Goal: Task Accomplishment & Management: Manage account settings

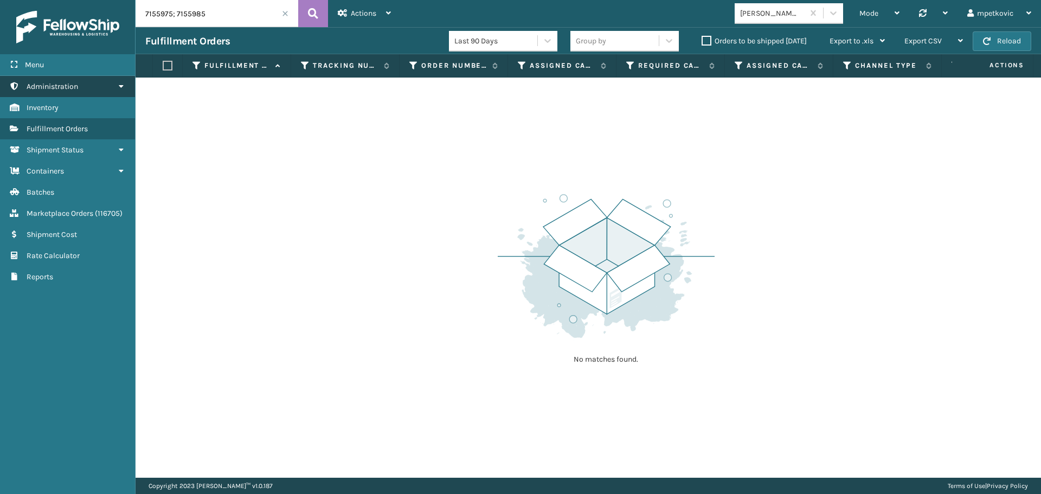
click at [65, 87] on span "Administration" at bounding box center [53, 86] width 52 height 9
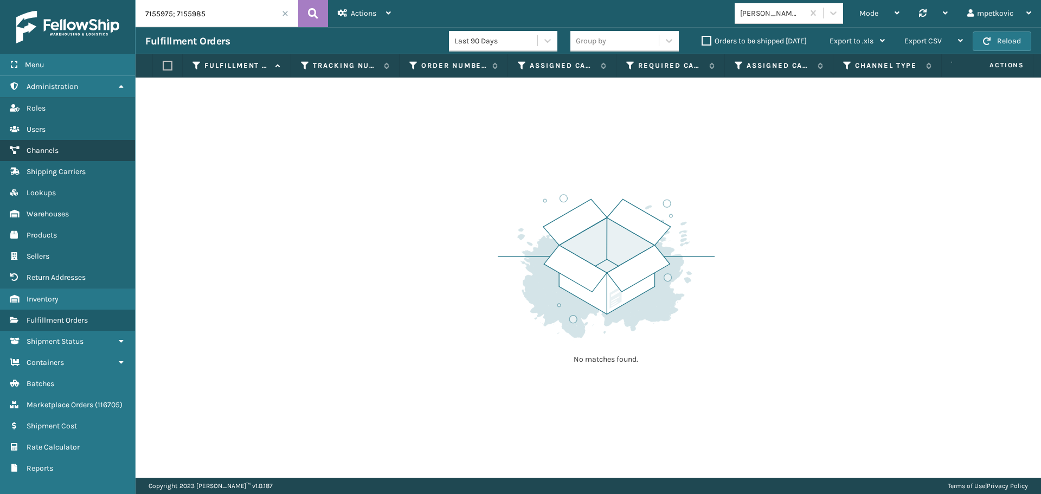
click at [70, 155] on link "Channels" at bounding box center [67, 150] width 135 height 21
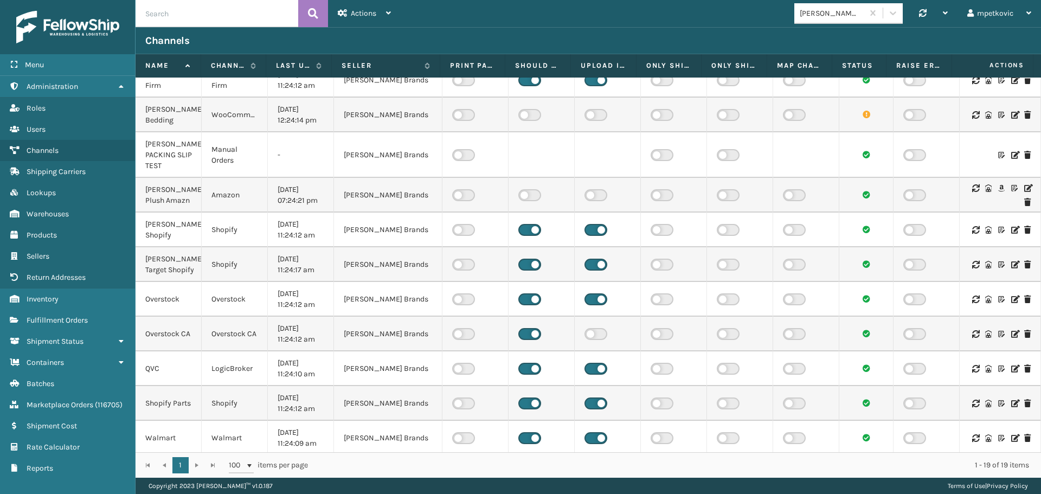
scroll to position [144, 0]
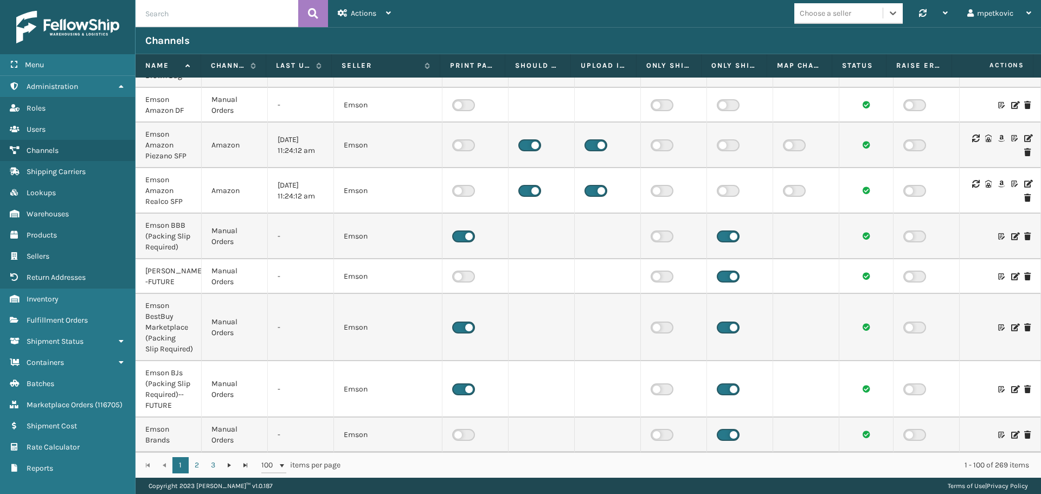
scroll to position [3822, 0]
drag, startPoint x: 52, startPoint y: 314, endPoint x: 98, endPoint y: 272, distance: 62.6
click at [52, 314] on link "Fulfillment Orders" at bounding box center [67, 320] width 135 height 21
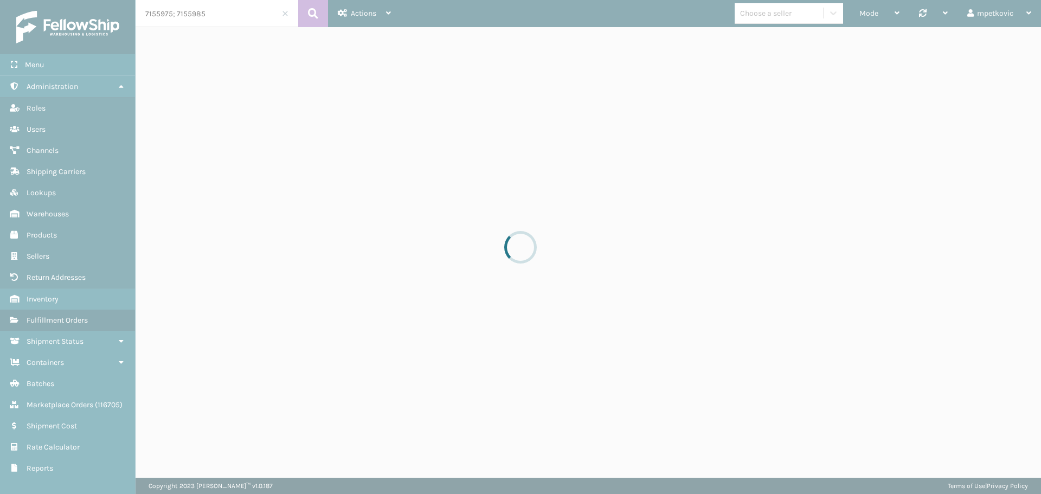
click at [203, 12] on div at bounding box center [520, 247] width 1041 height 494
click at [213, 12] on div at bounding box center [520, 247] width 1041 height 494
click at [227, 15] on div at bounding box center [520, 247] width 1041 height 494
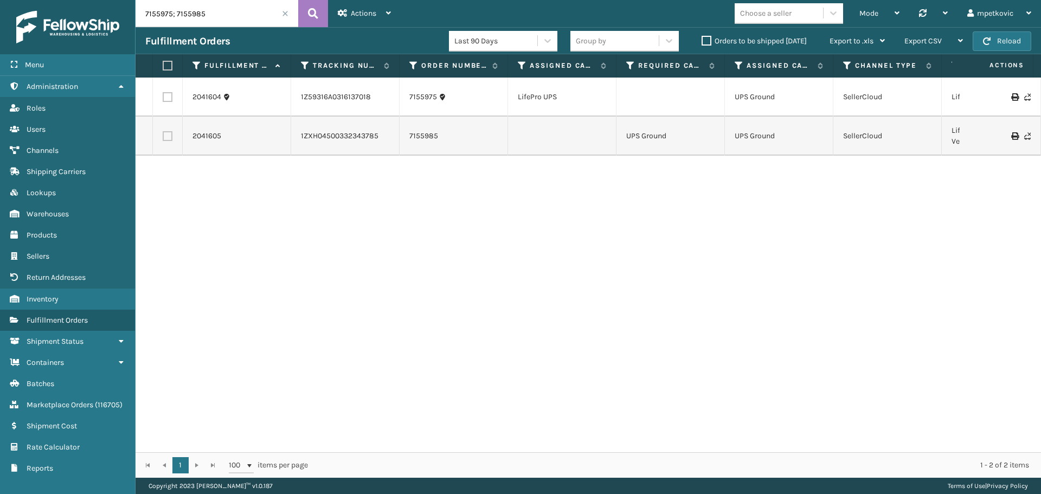
click at [224, 15] on input "7155975; 7155985" at bounding box center [217, 13] width 163 height 27
paste input "116842"
click at [304, 13] on button at bounding box center [313, 13] width 30 height 27
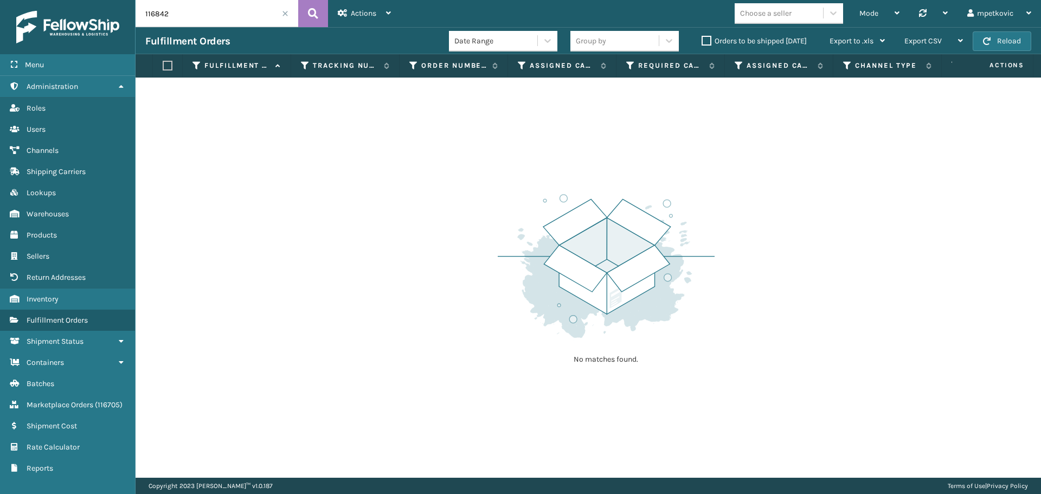
click at [728, 42] on label "Orders to be shipped [DATE]" at bounding box center [754, 40] width 105 height 9
click at [702, 42] on input "Orders to be shipped [DATE]" at bounding box center [702, 38] width 1 height 7
click at [728, 42] on label "Orders to be shipped [DATE]" at bounding box center [754, 40] width 105 height 9
click at [702, 42] on input "Orders to be shipped [DATE]" at bounding box center [702, 38] width 1 height 7
click at [228, 15] on input "116842" at bounding box center [217, 13] width 163 height 27
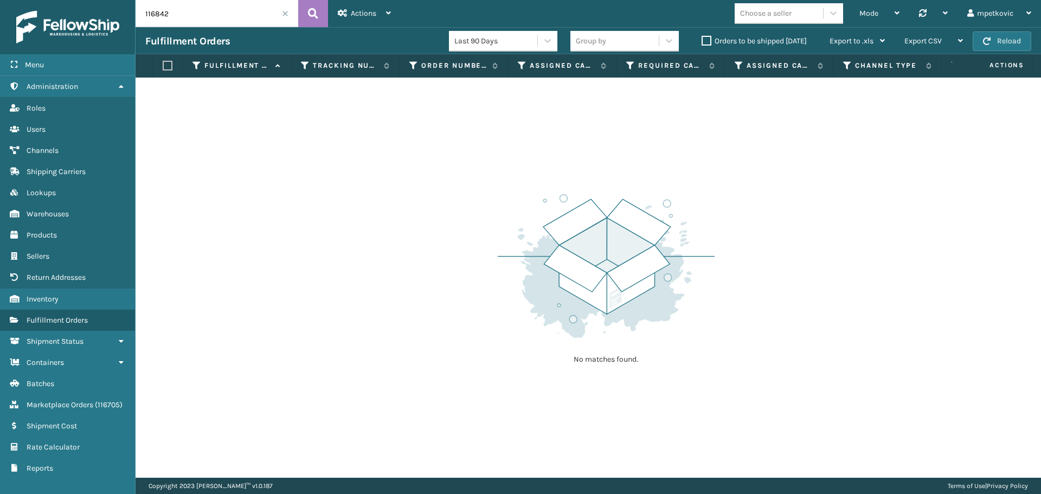
click at [215, 8] on input "116842" at bounding box center [217, 13] width 163 height 27
paste input "3-3323375-6110604"
click at [318, 19] on icon at bounding box center [313, 13] width 10 height 16
click at [380, 14] on div "Actions" at bounding box center [364, 13] width 53 height 27
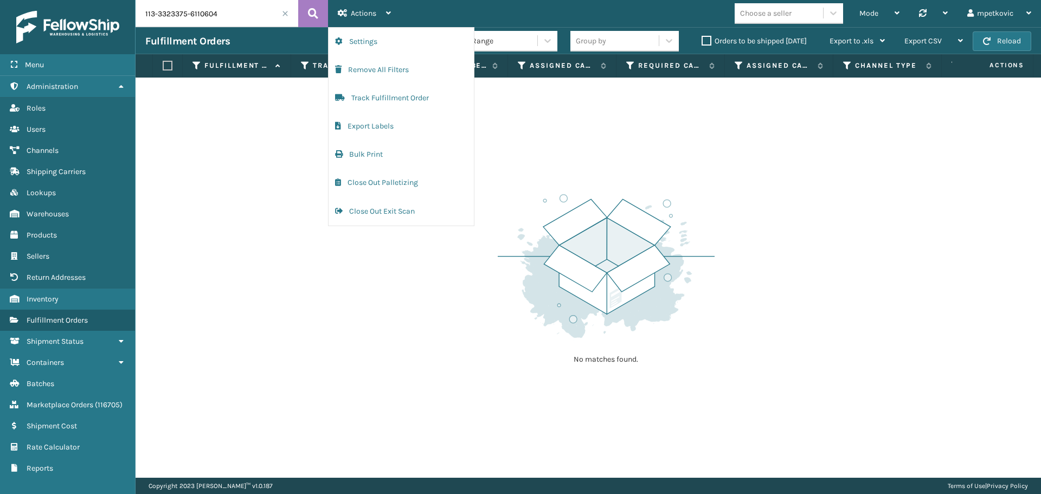
click at [222, 11] on input "113-3323375-6110604" at bounding box center [217, 13] width 163 height 27
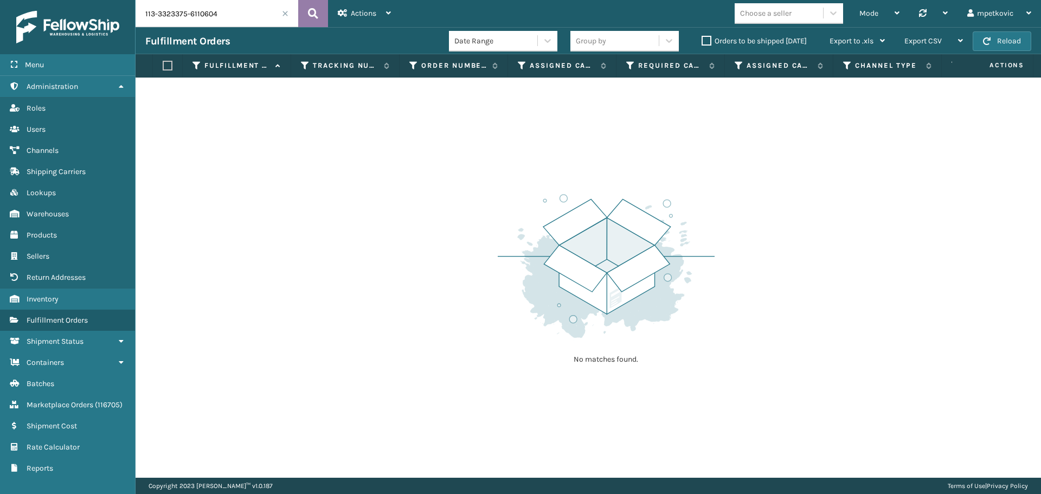
paste input "2043651"
type input "2043651"
click at [315, 14] on icon at bounding box center [313, 13] width 10 height 16
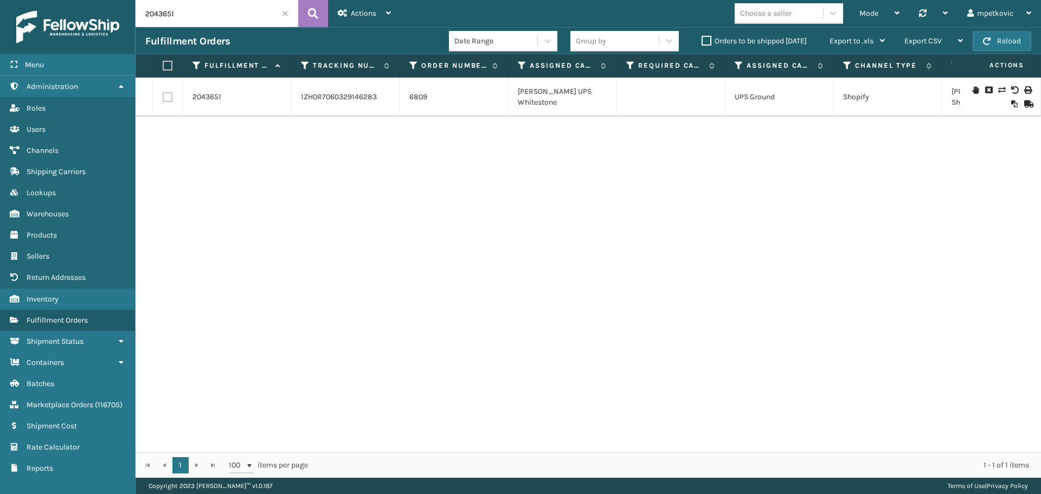
click at [469, 158] on div "2043651 1ZH0R7060329146283 6809 [PERSON_NAME] UPS Whitestone UPS Ground Shopify…" at bounding box center [589, 265] width 906 height 375
click at [202, 95] on link "2043651" at bounding box center [206, 97] width 29 height 11
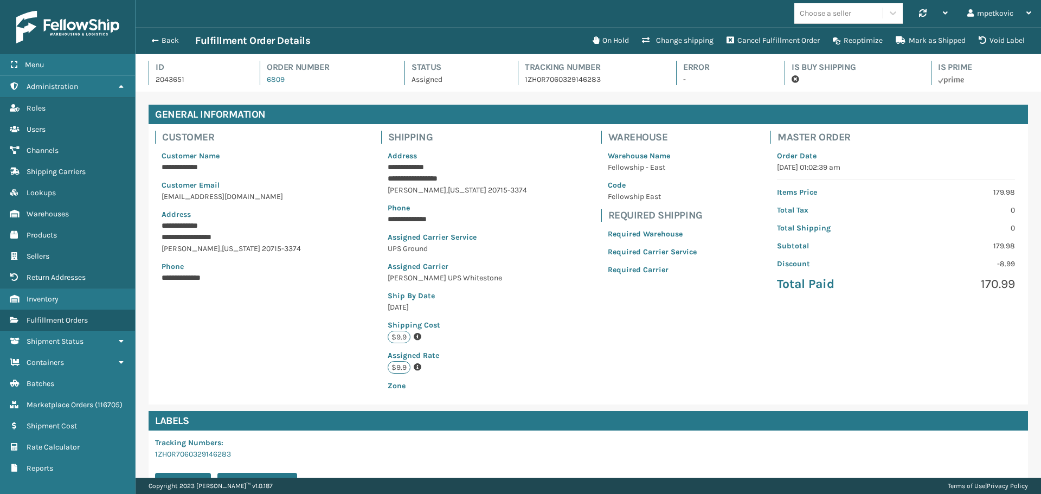
scroll to position [26, 906]
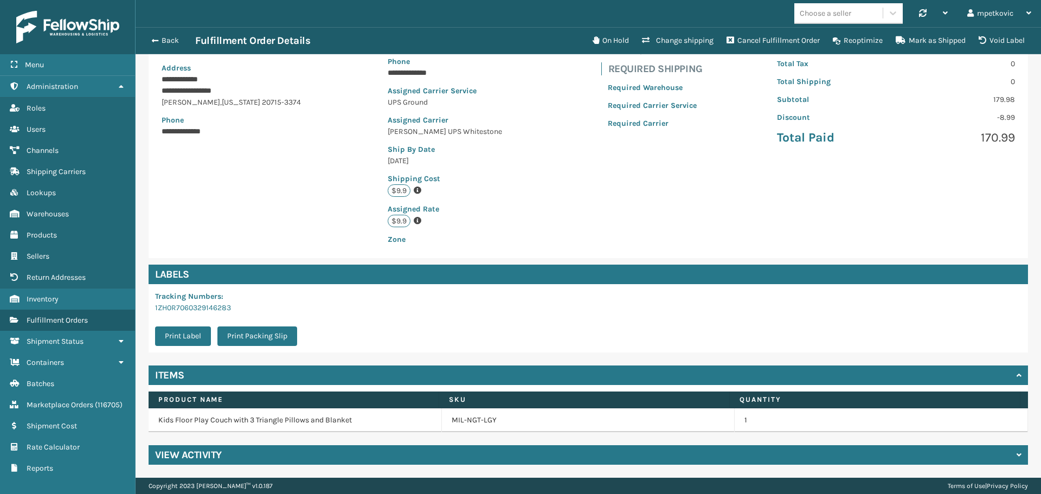
click at [290, 463] on div "View Activity" at bounding box center [588, 455] width 879 height 20
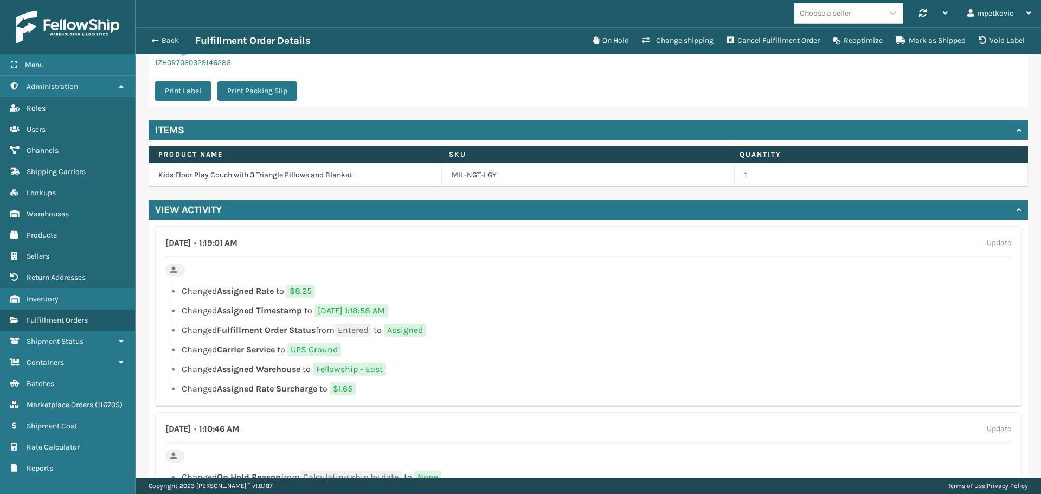
scroll to position [434, 0]
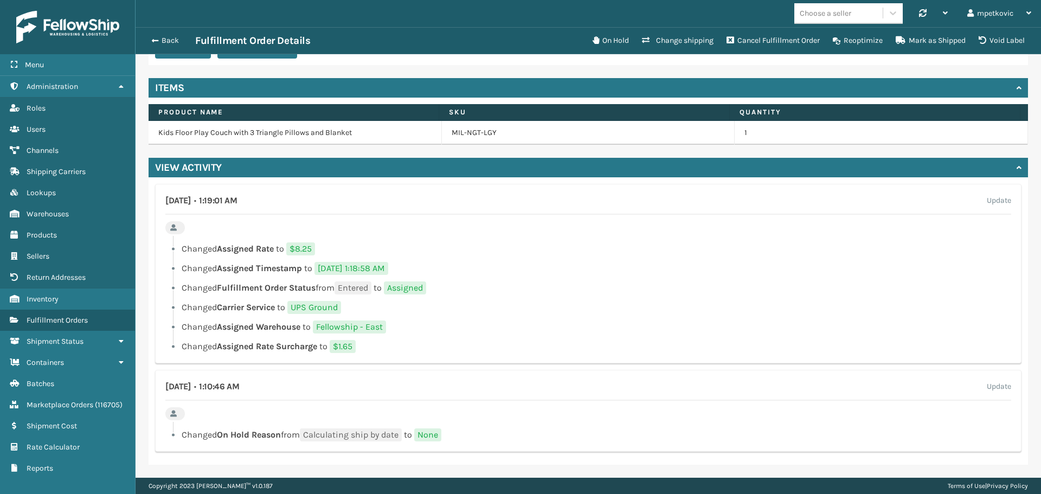
click at [458, 324] on li "Changed Assigned Warehouse to Fellowship - East" at bounding box center [588, 326] width 846 height 13
click at [365, 303] on li "Changed Carrier Service to UPS Ground" at bounding box center [588, 307] width 846 height 13
click at [367, 300] on ul "Changed Assigned Rate to $8.25 Changed Assigned Timestamp to [DATE] 1:18:58 AM …" at bounding box center [588, 297] width 846 height 111
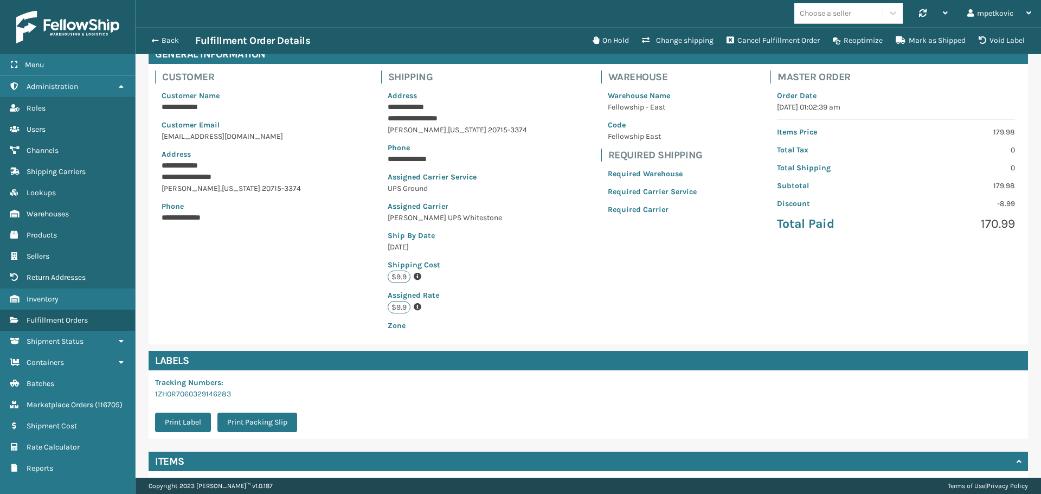
scroll to position [0, 0]
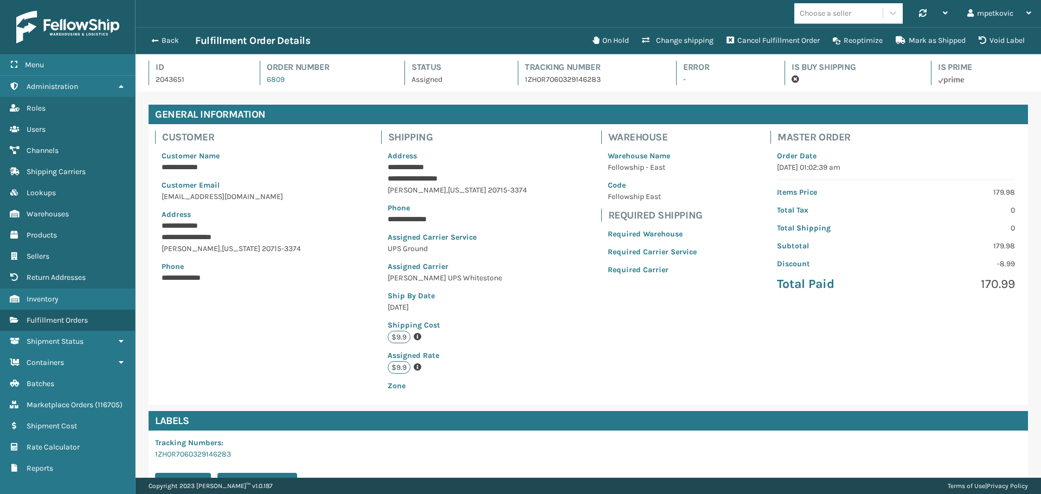
click at [378, 266] on div "**********" at bounding box center [588, 264] width 879 height 280
click at [168, 43] on button "Back" at bounding box center [170, 41] width 50 height 10
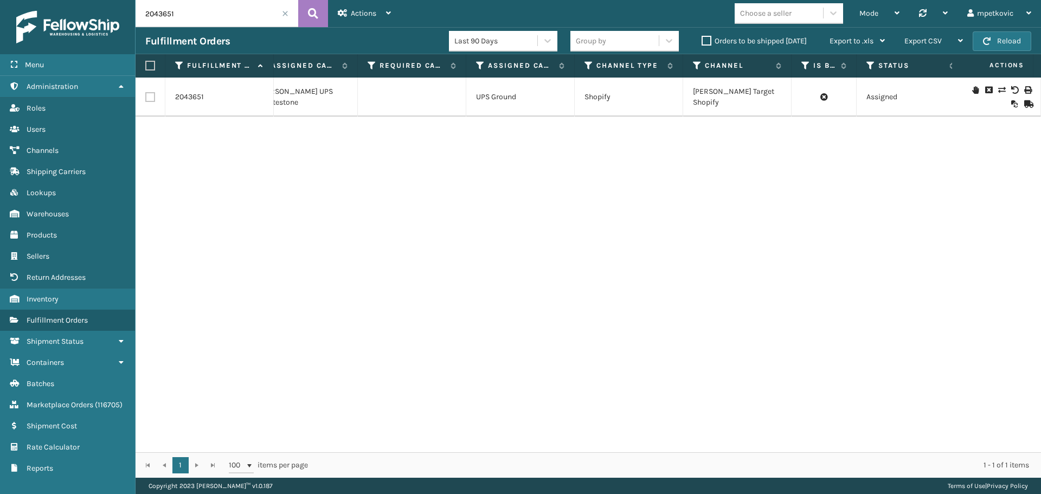
scroll to position [0, 402]
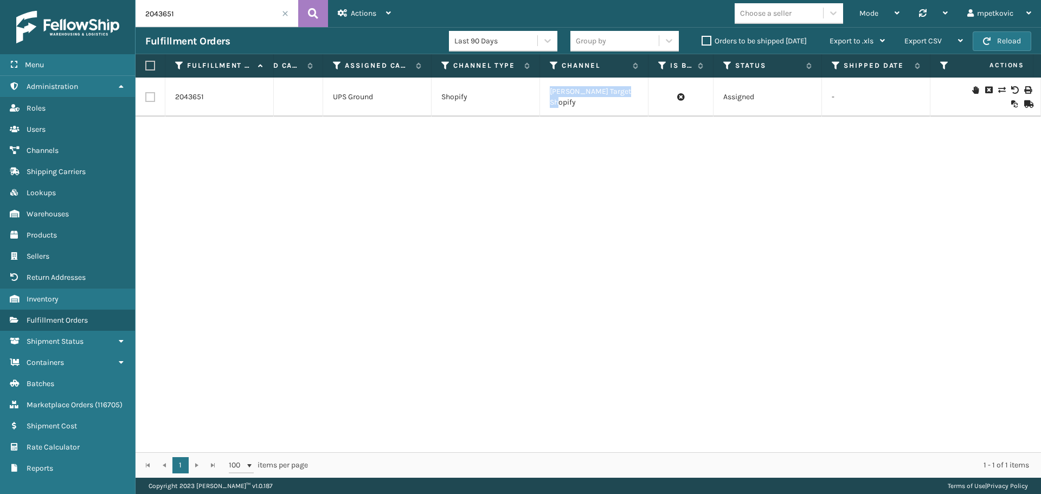
drag, startPoint x: 631, startPoint y: 100, endPoint x: 540, endPoint y: 100, distance: 91.1
click at [540, 100] on td "[PERSON_NAME] Target Shopify" at bounding box center [594, 97] width 108 height 39
copy td "[PERSON_NAME] Target Shopify"
click at [542, 249] on div "2043651 1ZH0R7060329146283 6809 [PERSON_NAME] UPS Whitestone UPS Ground Shopify…" at bounding box center [589, 265] width 906 height 375
click at [194, 9] on input "2043651" at bounding box center [217, 13] width 163 height 27
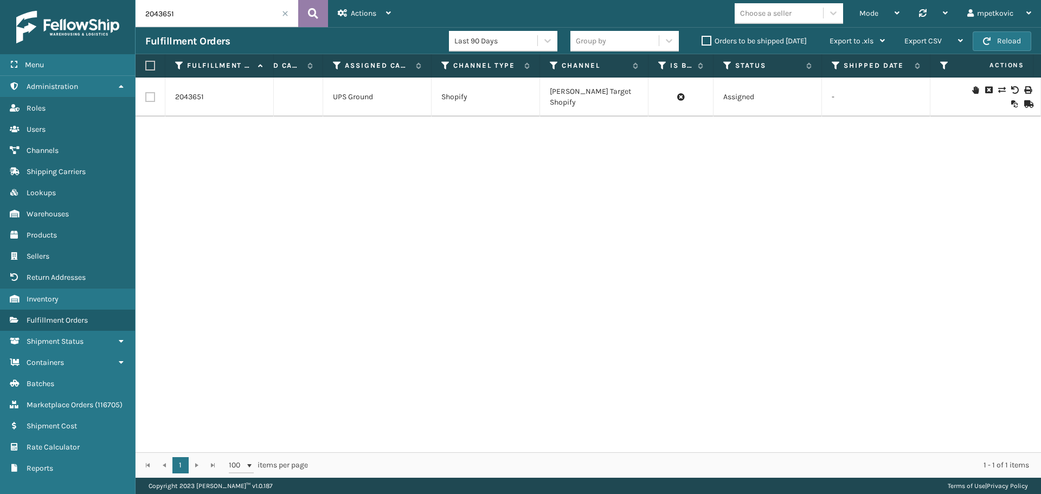
paste input "1671868"
type input "1671868"
click at [310, 14] on icon at bounding box center [313, 13] width 10 height 16
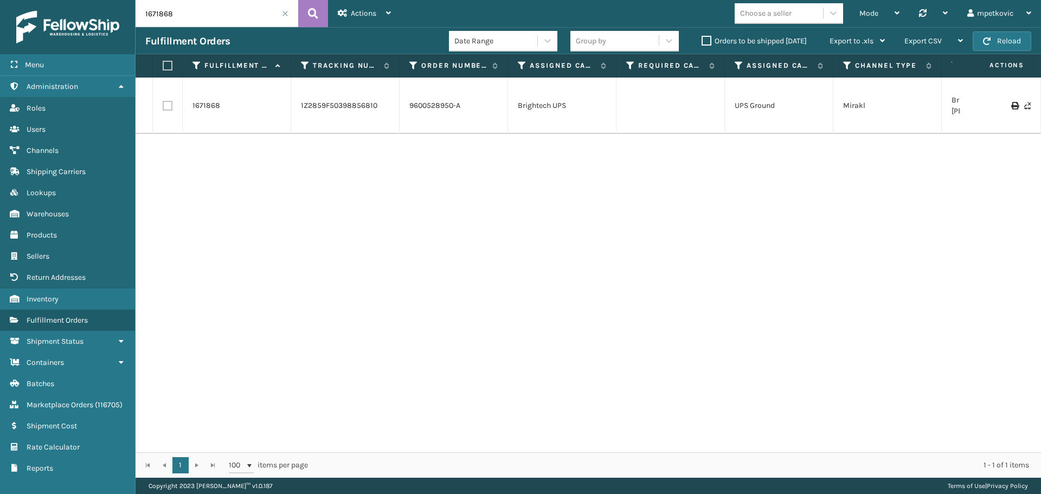
click at [384, 166] on div "1671868 1Z2859F50398856810 9600528950-A Brightech UPS UPS Ground Mirakl Brighte…" at bounding box center [589, 265] width 906 height 375
click at [293, 178] on div "1671868 1Z2859F50398856810 9600528950-A Brightech UPS UPS Ground Mirakl Brighte…" at bounding box center [589, 265] width 906 height 375
click at [202, 105] on link "1671868" at bounding box center [206, 105] width 28 height 11
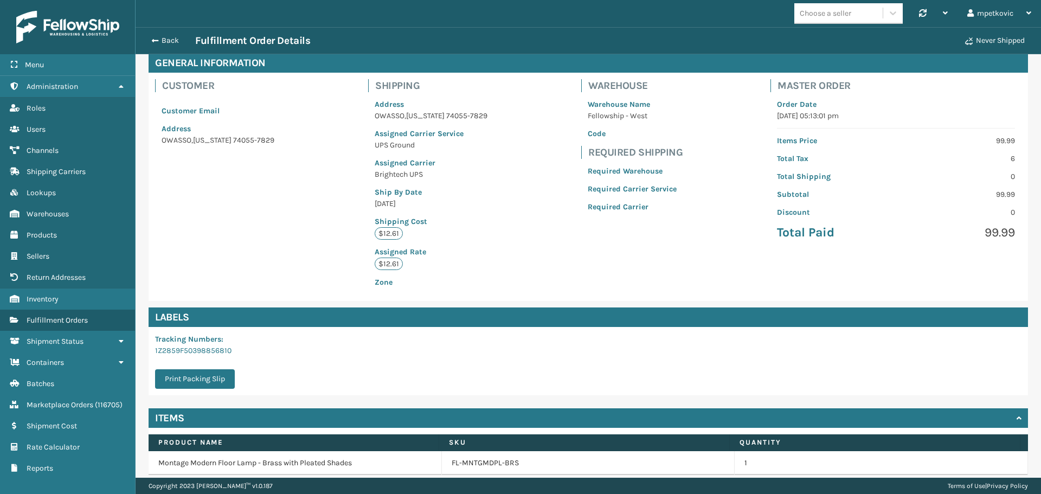
scroll to position [95, 0]
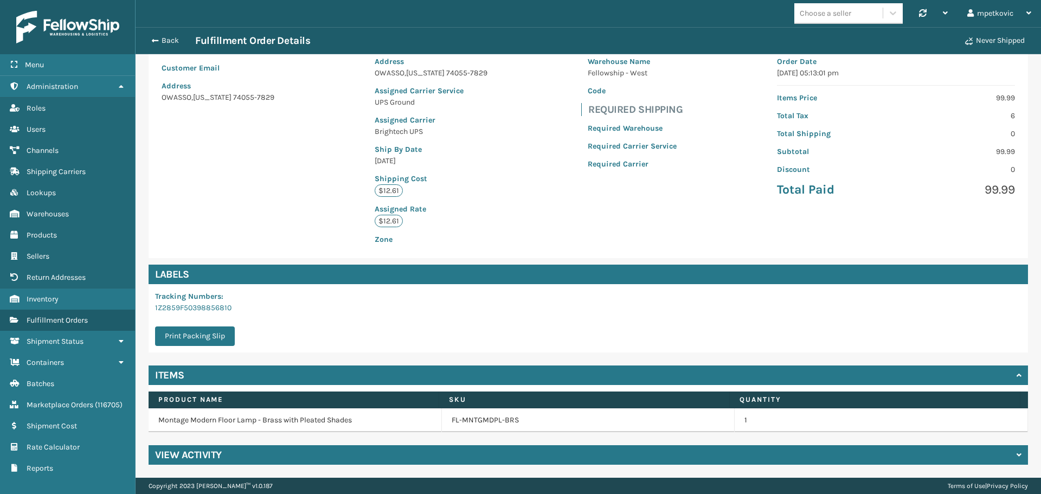
click at [306, 465] on div "General Information Customer Customer Email Address [GEOGRAPHIC_DATA][US_STATE]…" at bounding box center [589, 237] width 906 height 480
click at [305, 454] on div "View Activity" at bounding box center [588, 455] width 879 height 20
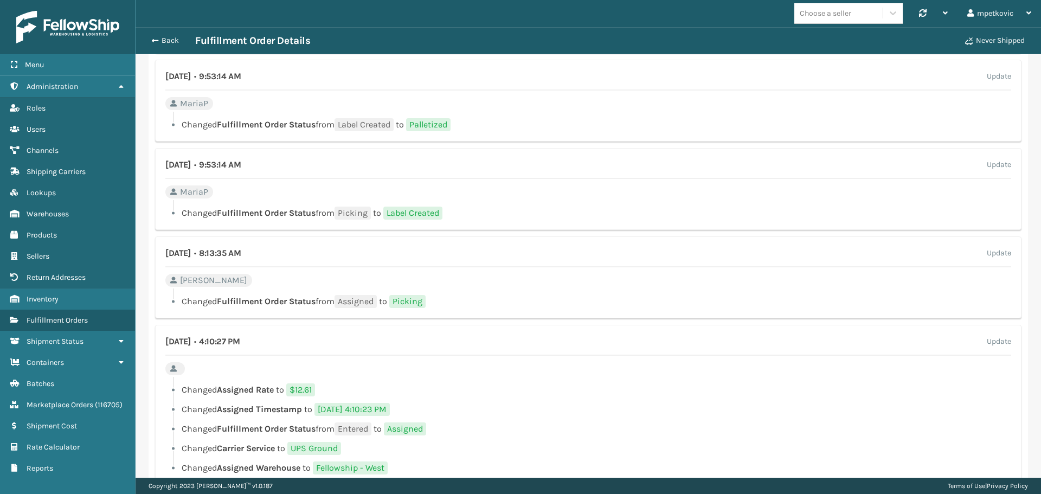
scroll to position [716, 0]
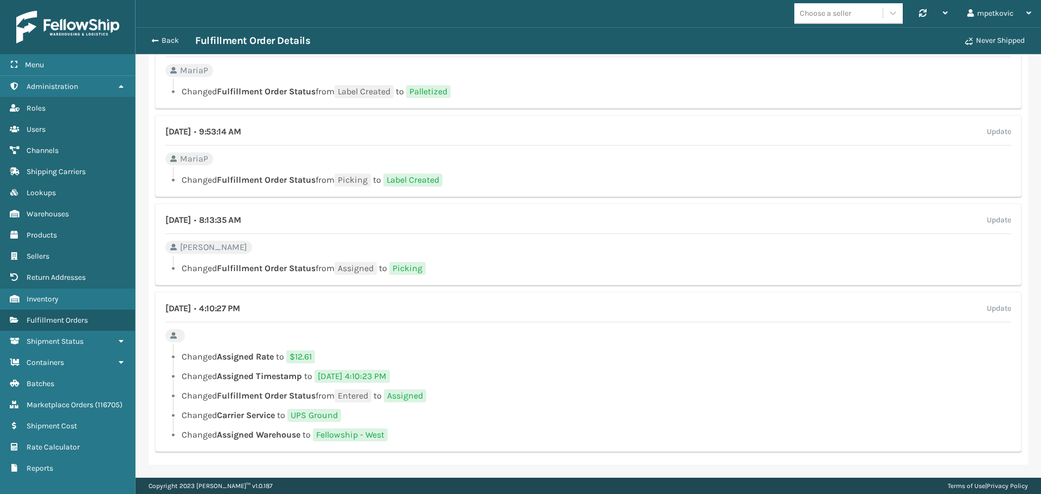
click at [449, 378] on li "Changed Assigned Timestamp to [DATE] 4:10:23 PM" at bounding box center [588, 376] width 846 height 13
